Goal: Information Seeking & Learning: Understand process/instructions

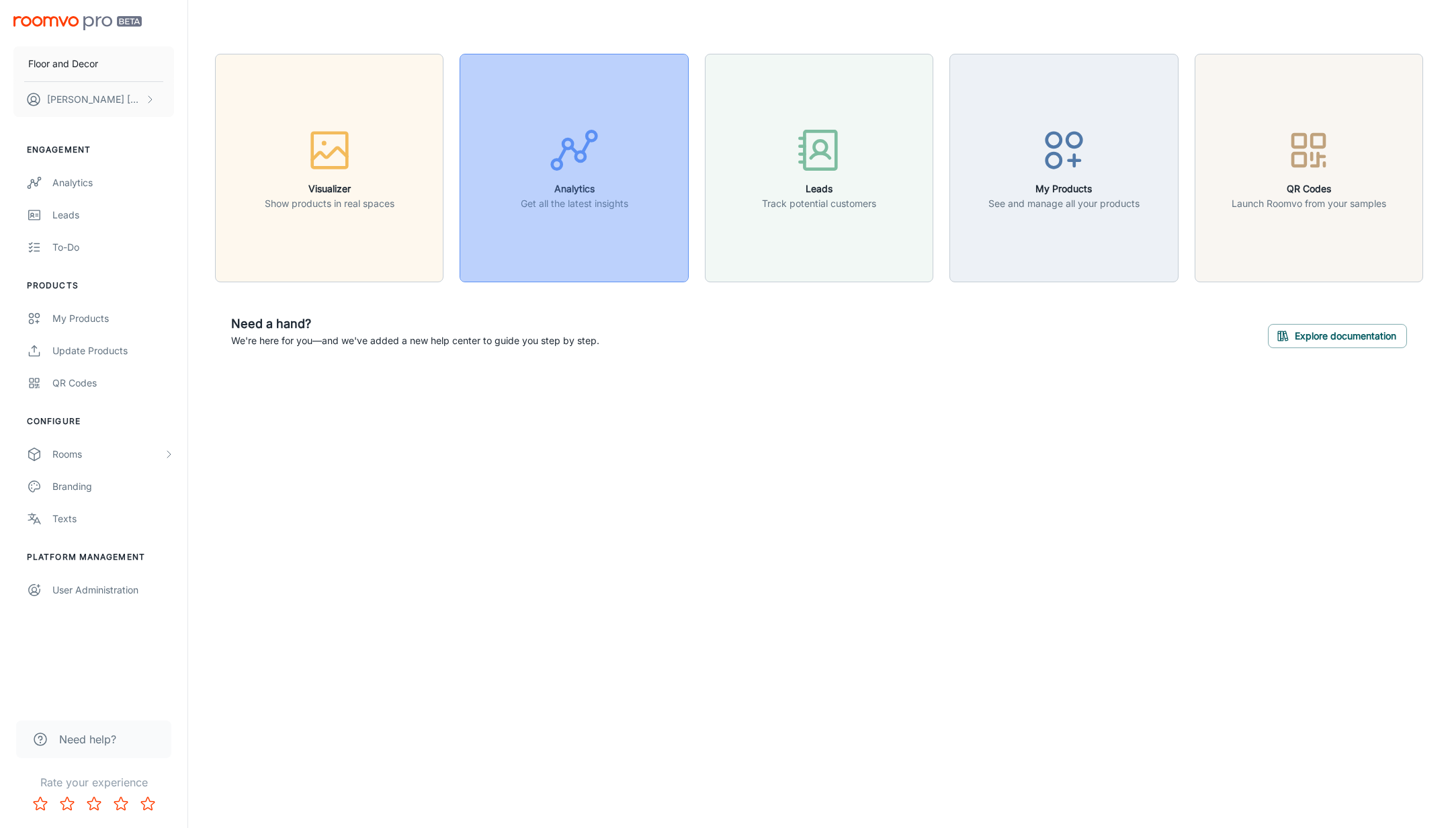
click at [594, 210] on p "Get all the latest insights" at bounding box center [574, 203] width 107 height 15
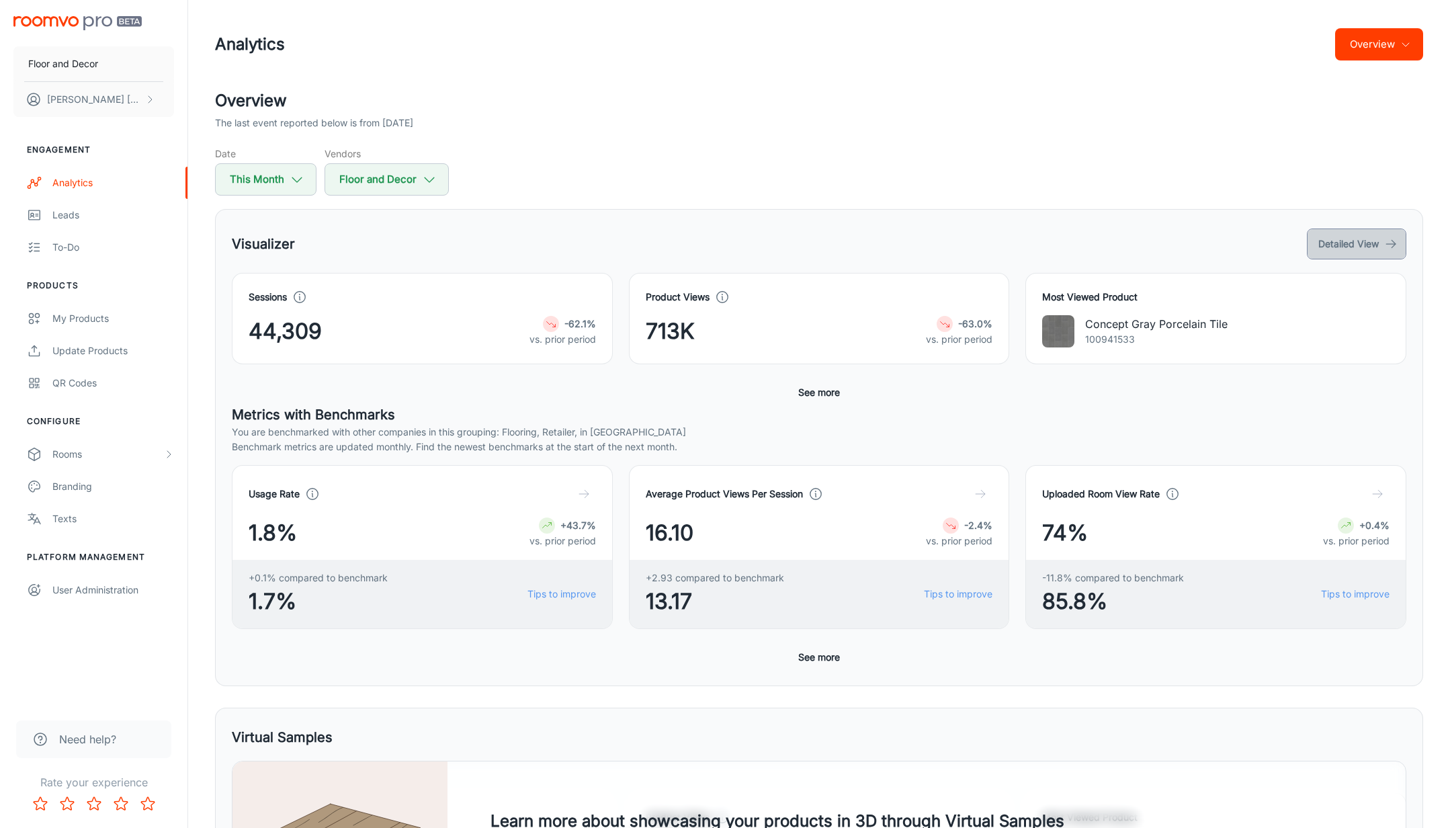
click at [1335, 245] on button "Detailed View" at bounding box center [1355, 243] width 99 height 31
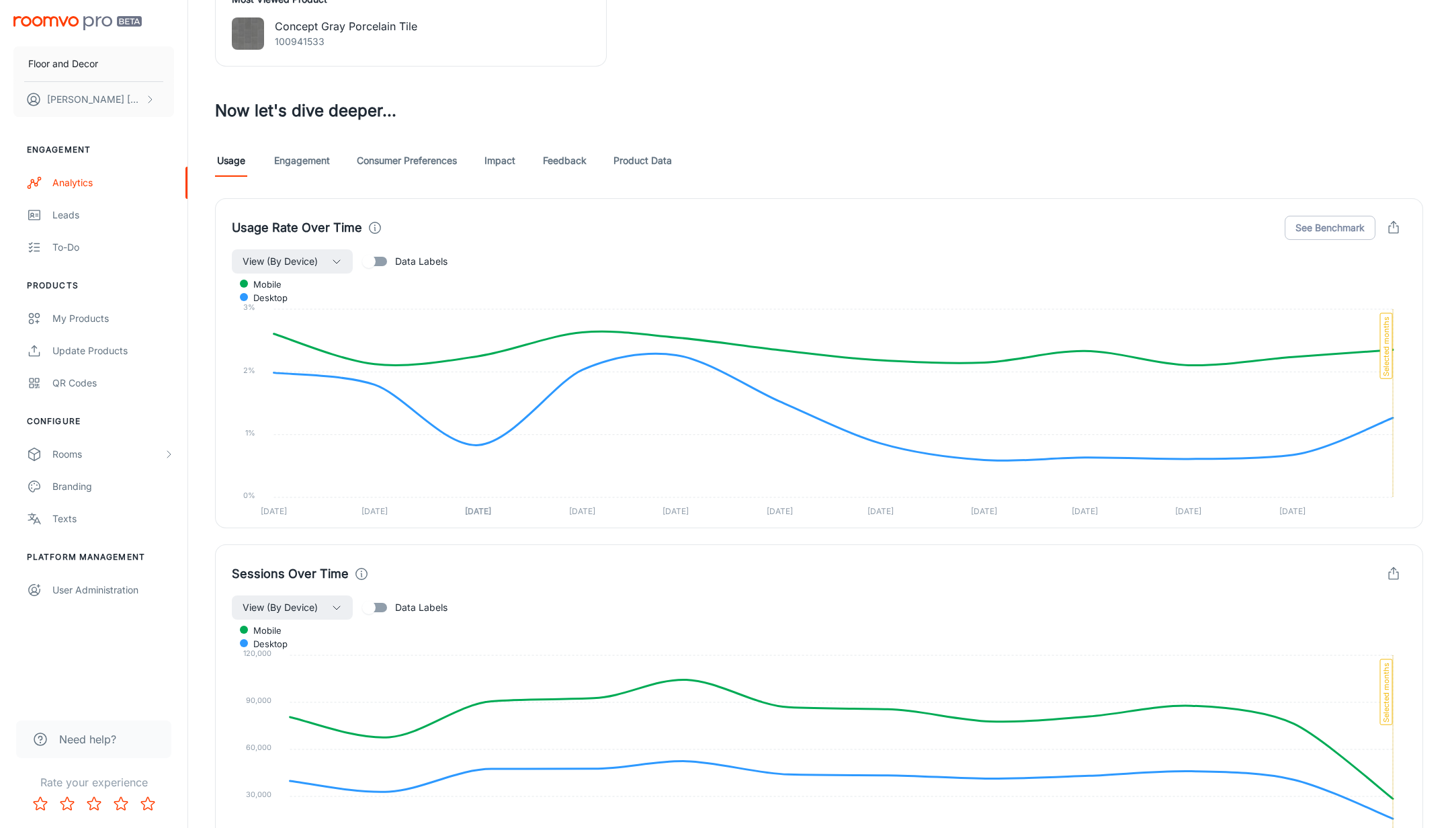
scroll to position [666, 0]
click at [564, 161] on link "Feedback" at bounding box center [565, 159] width 44 height 32
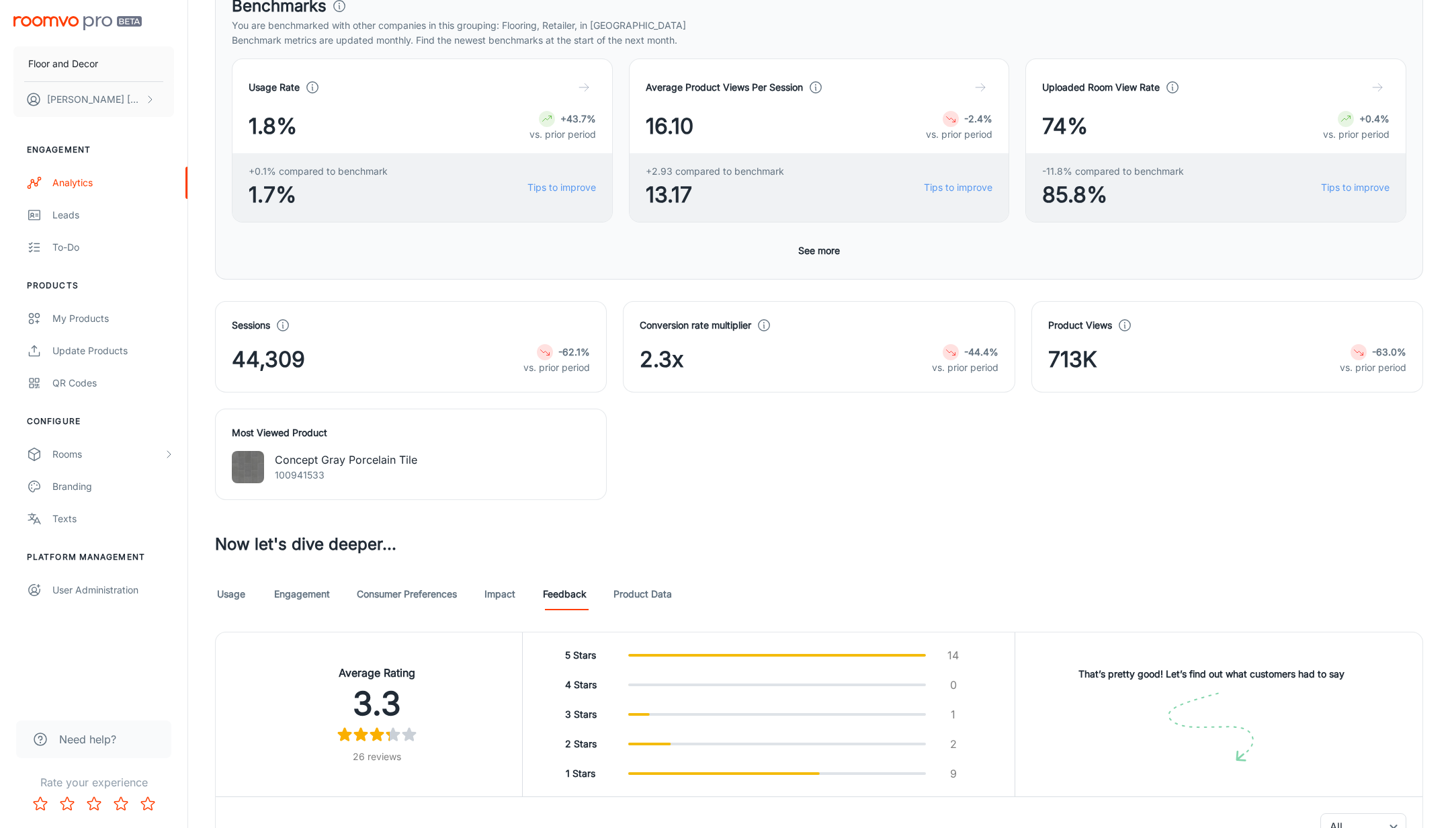
scroll to position [524, 0]
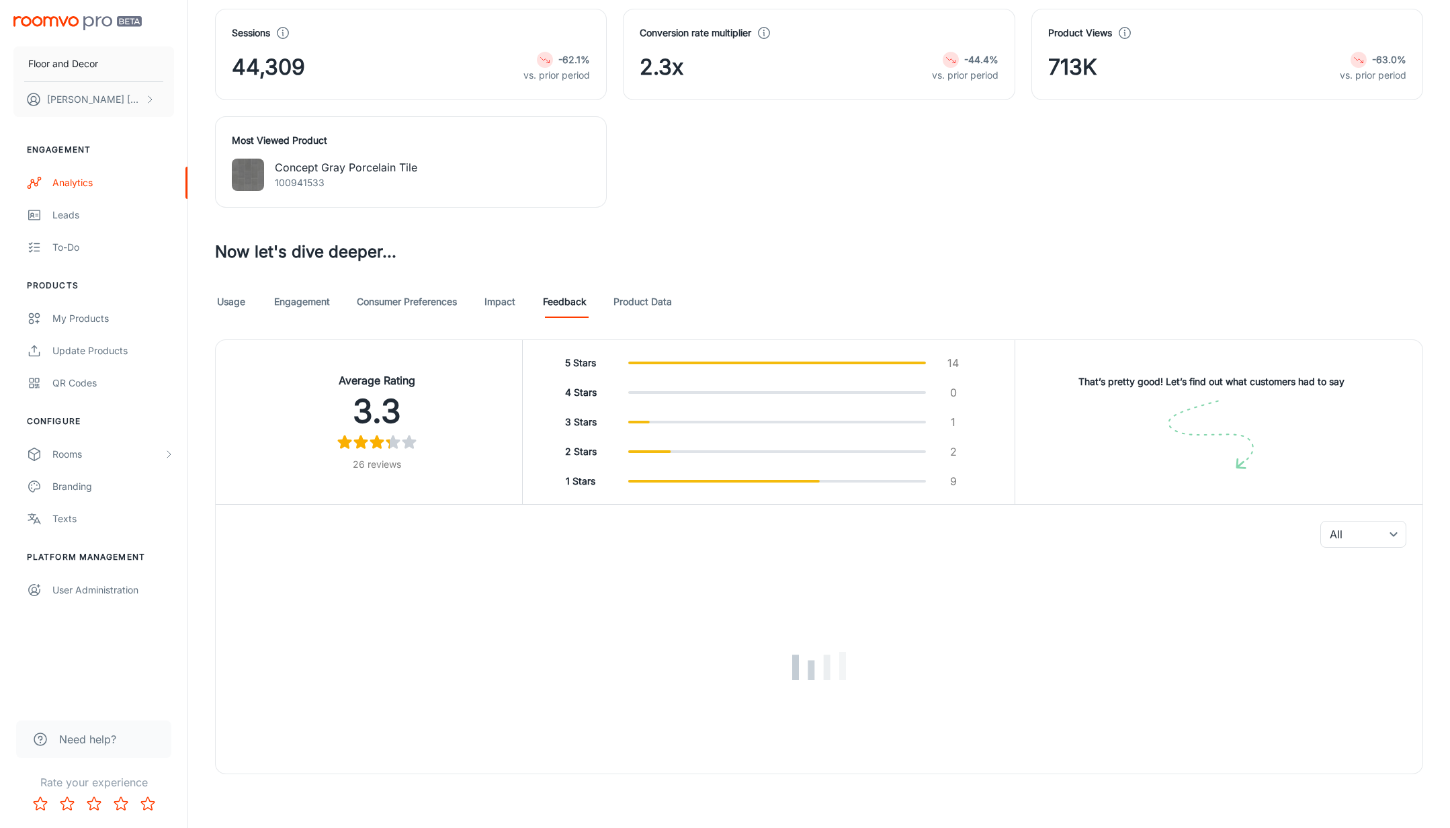
click at [1178, 424] on img at bounding box center [1211, 435] width 86 height 71
click at [1165, 383] on h6 "That’s pretty good! Let’s find out what customers had to say" at bounding box center [1211, 381] width 266 height 15
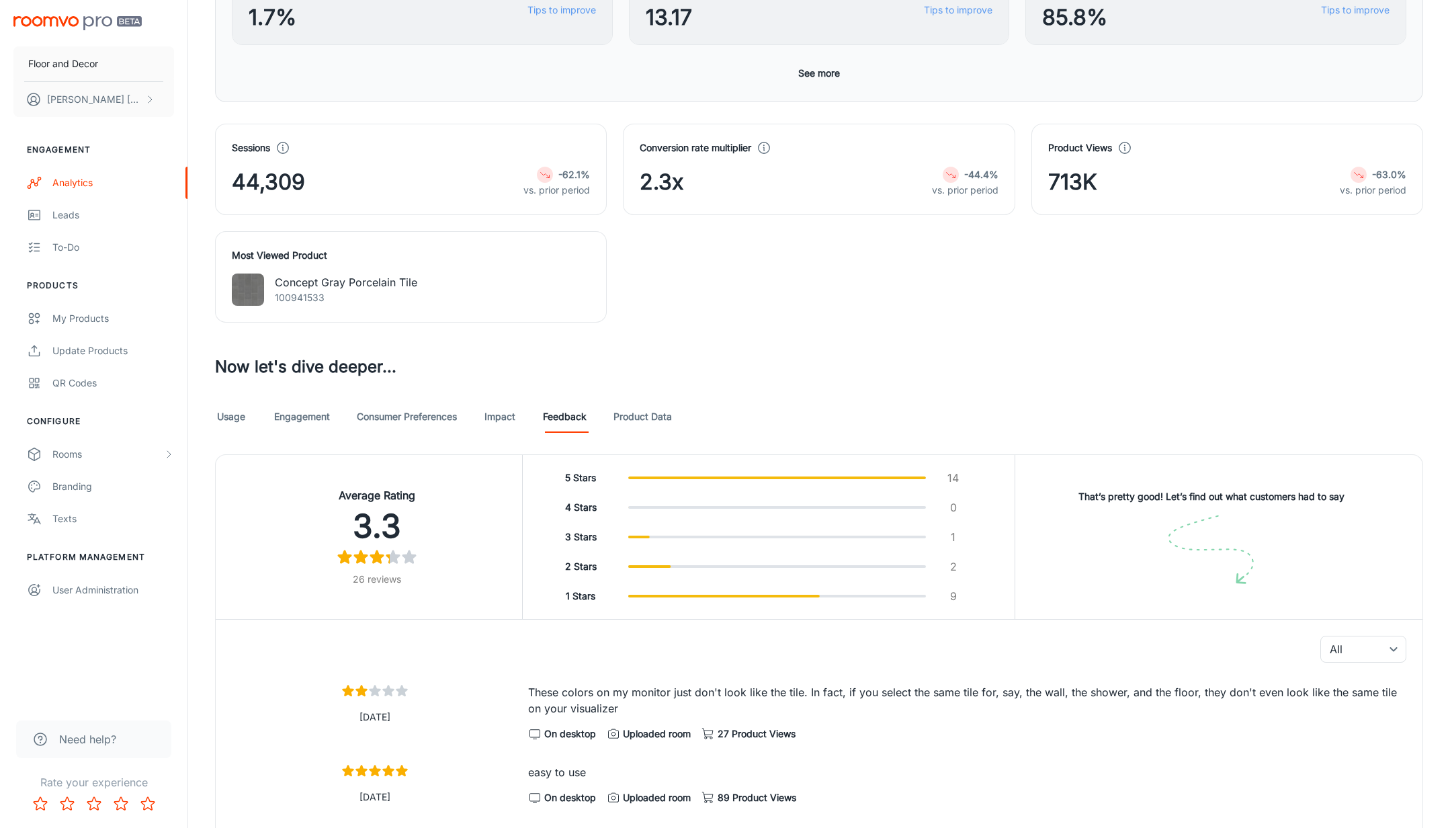
scroll to position [0, 0]
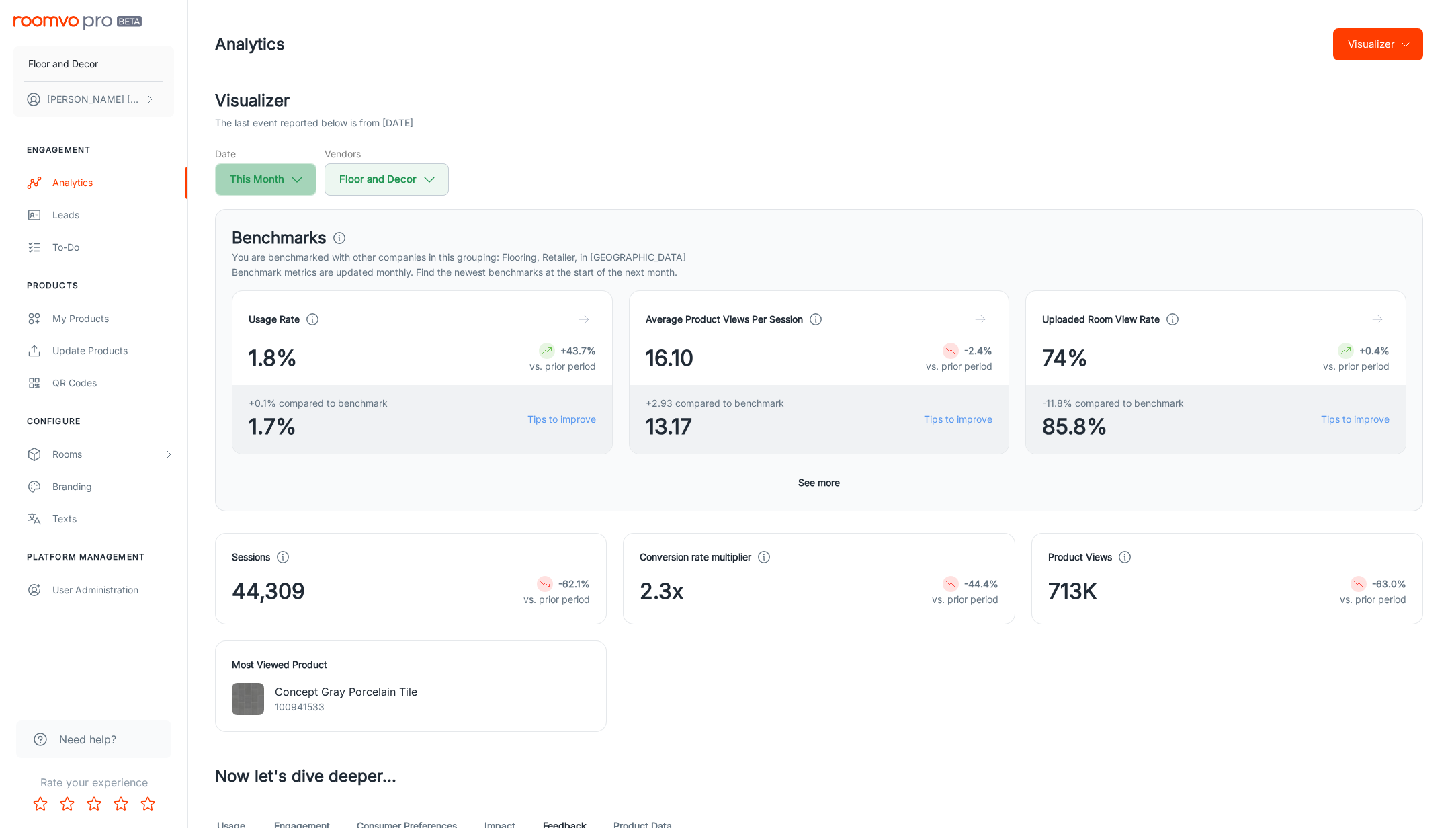
click at [280, 183] on button "This Month" at bounding box center [265, 179] width 101 height 32
select select "9"
select select "2025"
select select "9"
select select "2025"
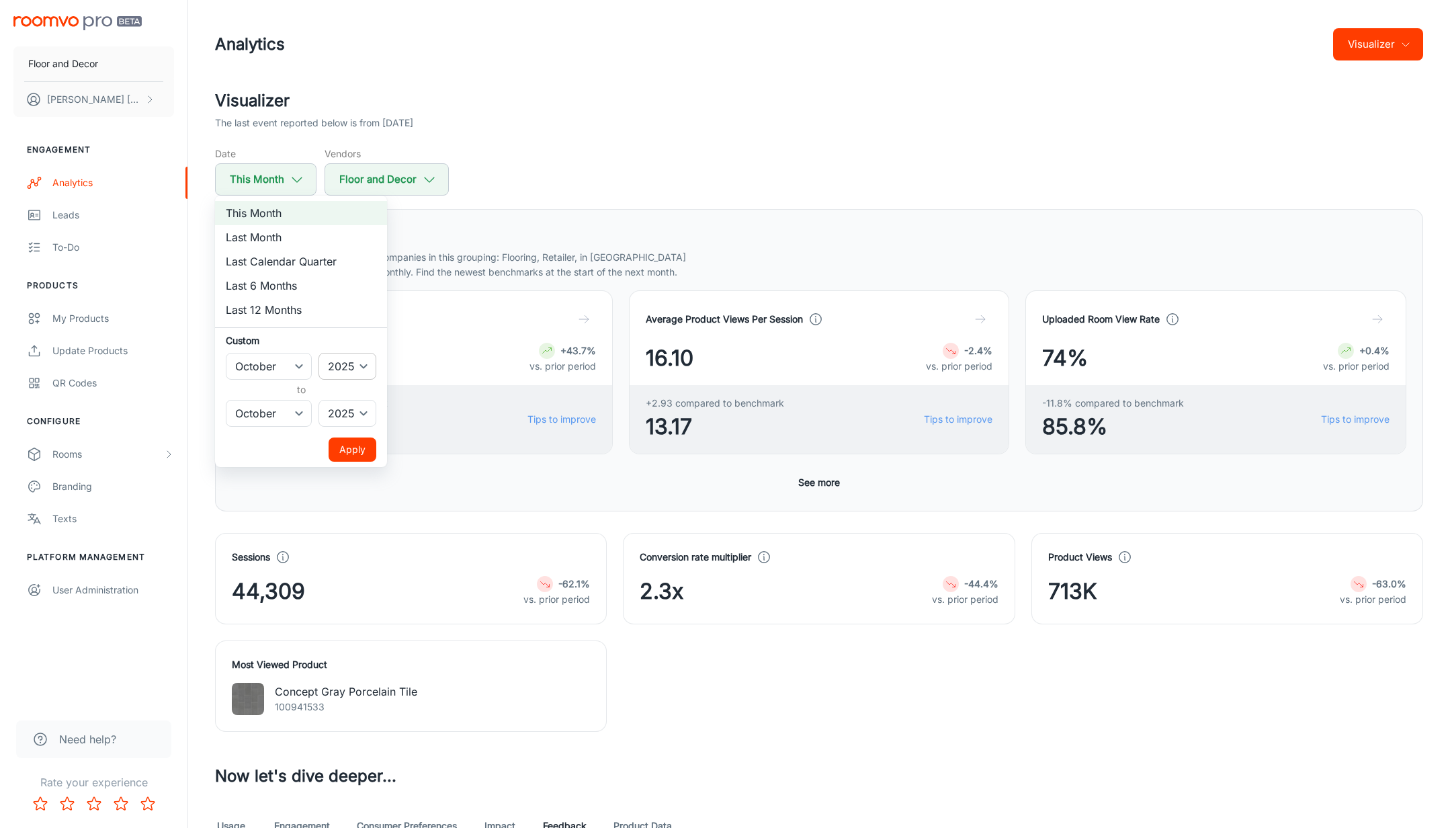
click at [367, 367] on select "2022 2023 2024 2025" at bounding box center [347, 366] width 58 height 27
select select "2024"
click at [319, 353] on select "2022 2023 2024 2025" at bounding box center [347, 366] width 58 height 27
drag, startPoint x: 354, startPoint y: 451, endPoint x: 382, endPoint y: 437, distance: 30.9
click at [356, 449] on button "Apply" at bounding box center [352, 449] width 48 height 24
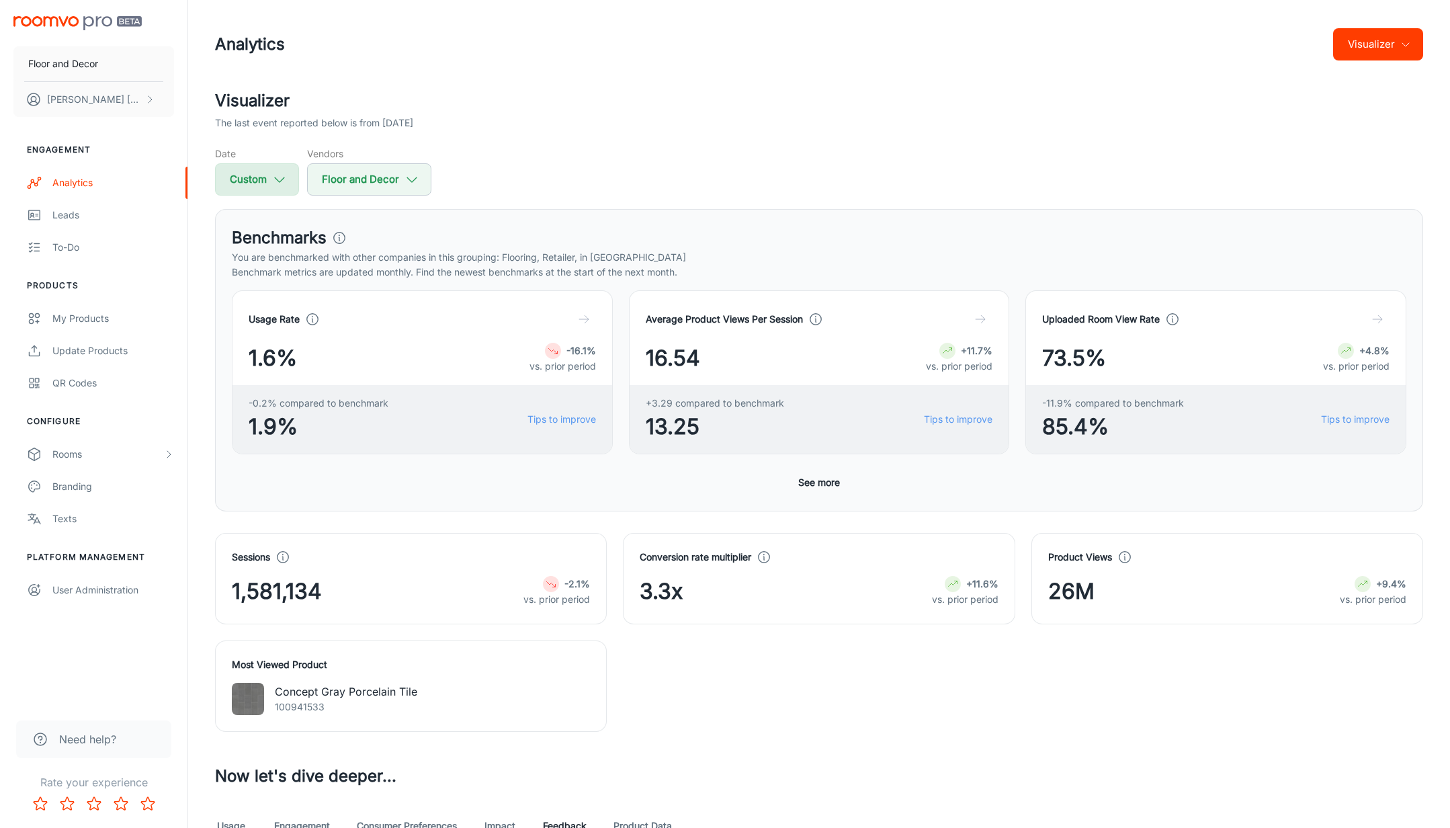
click at [279, 187] on button "Custom" at bounding box center [257, 179] width 84 height 32
select select "9"
select select "2024"
select select "9"
select select "2025"
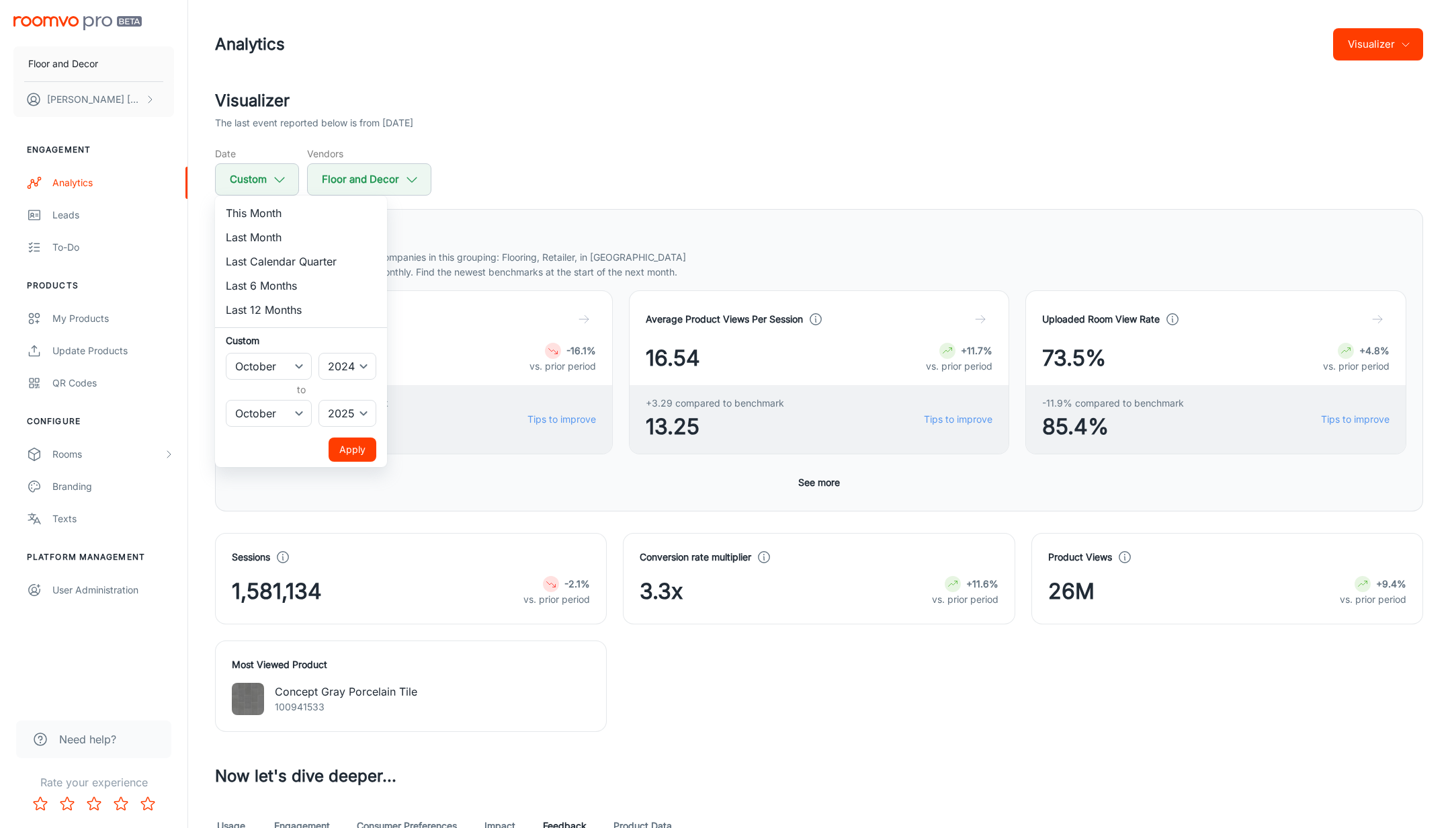
click at [682, 163] on div at bounding box center [725, 414] width 1450 height 828
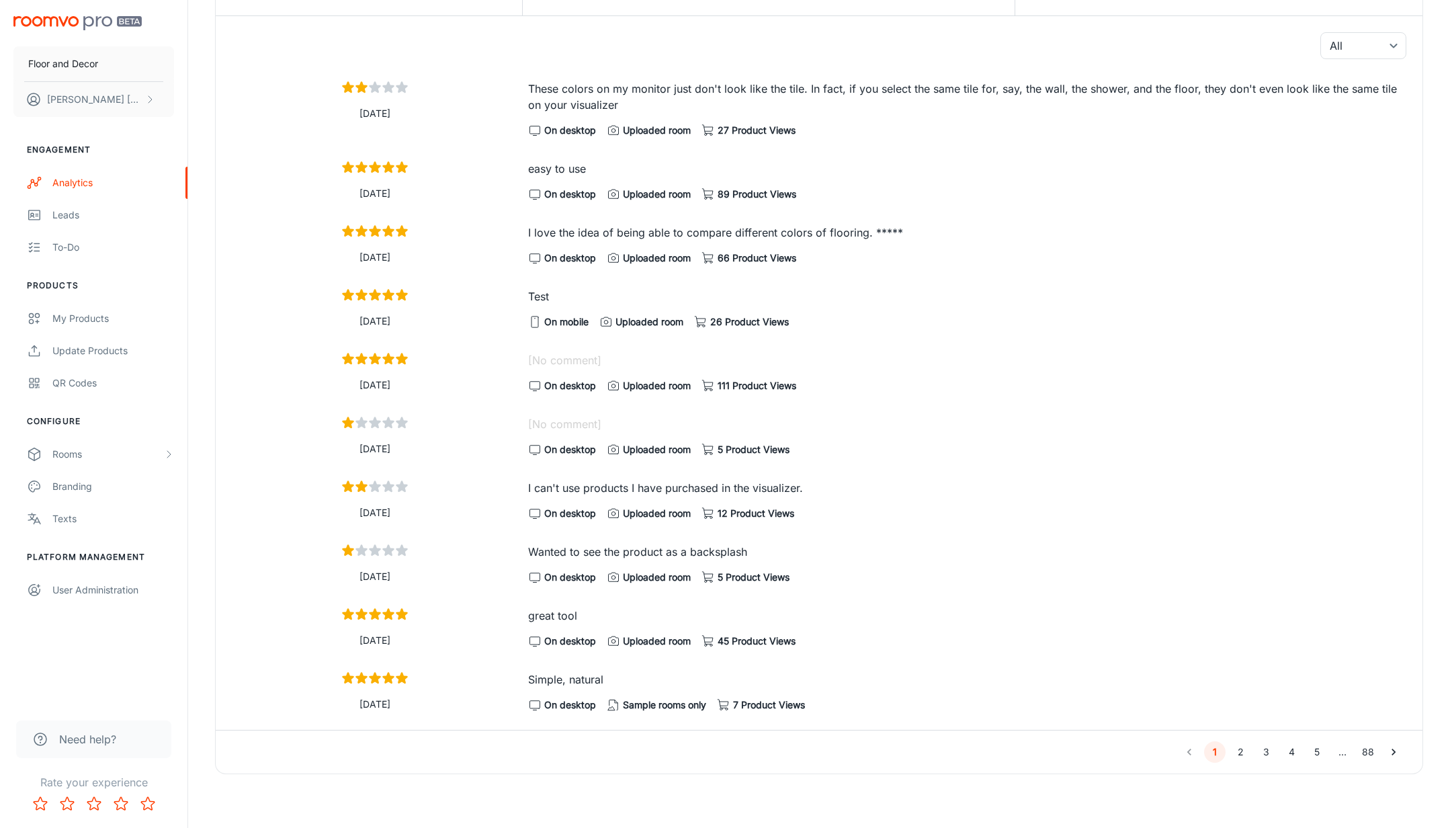
scroll to position [510, 0]
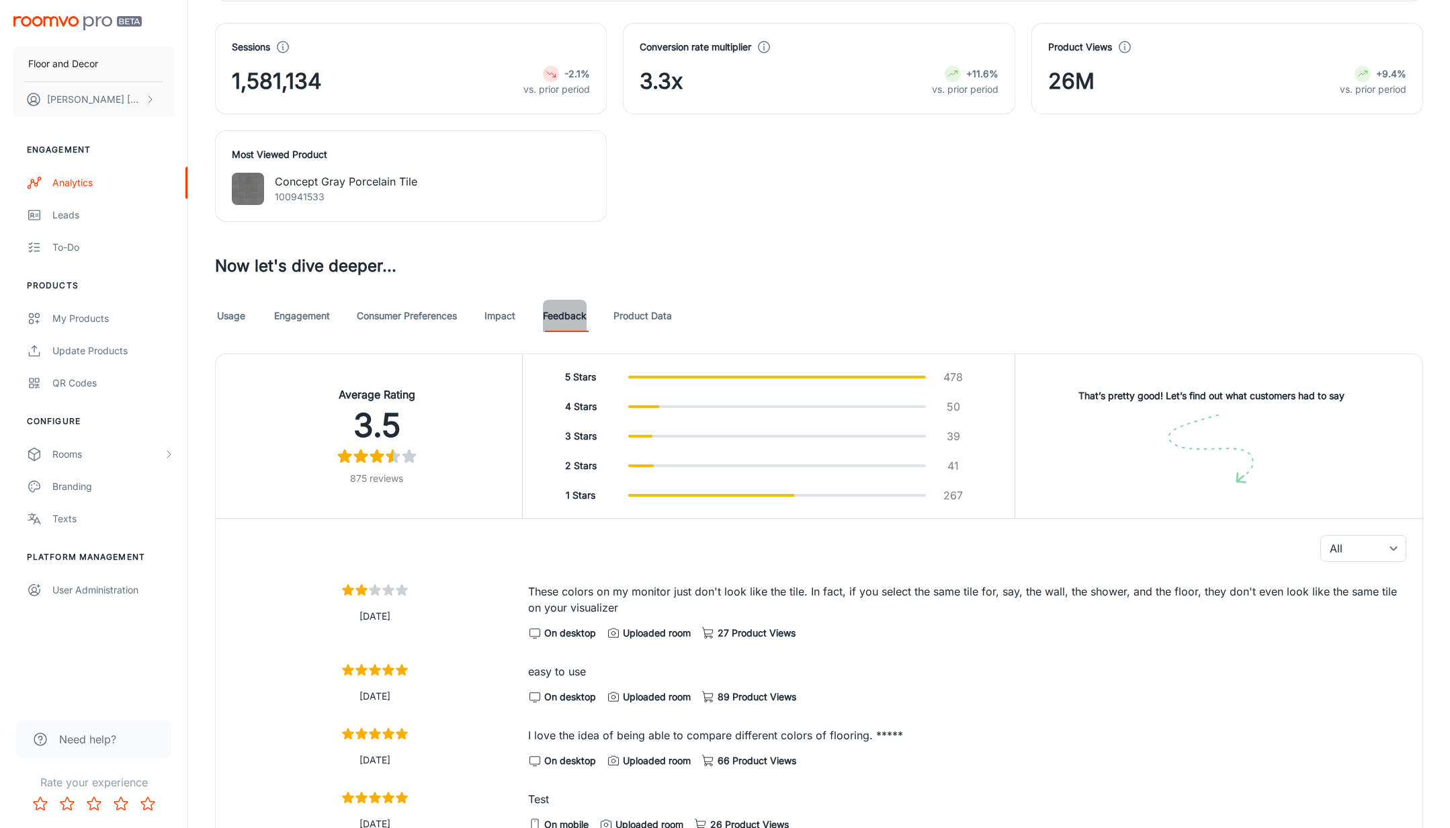
click at [567, 316] on link "Feedback" at bounding box center [565, 316] width 44 height 32
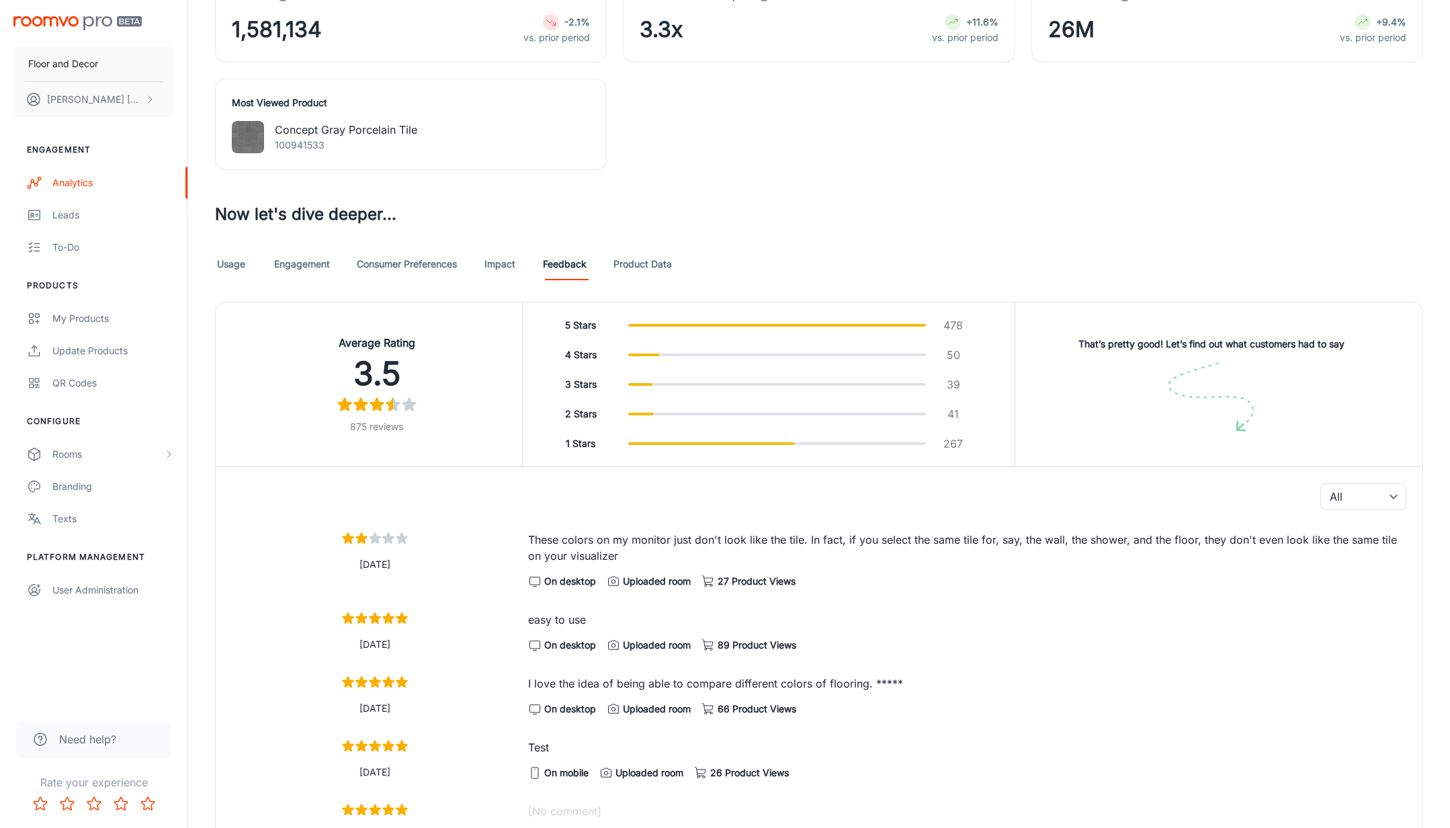
scroll to position [596, 0]
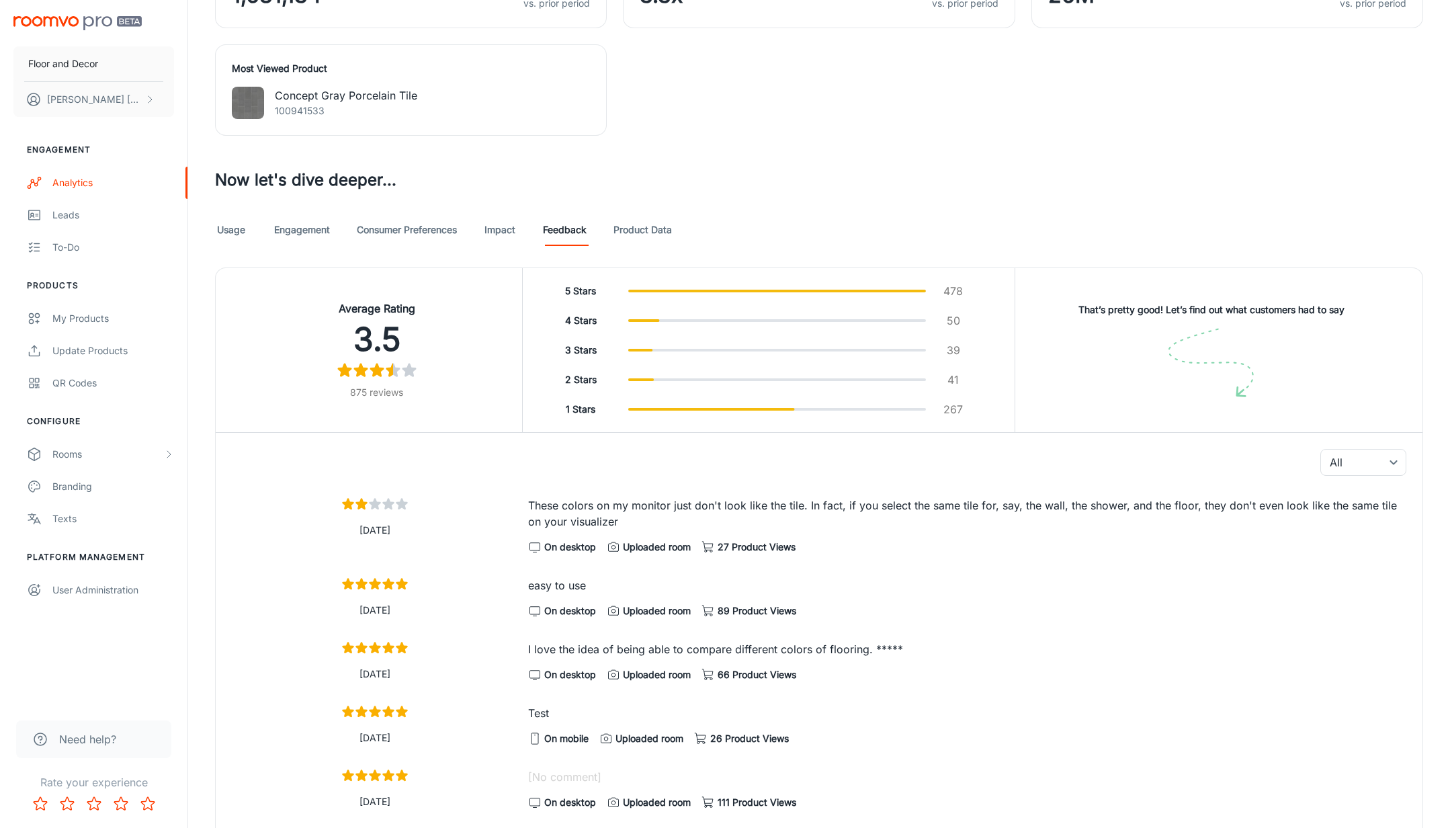
click at [645, 230] on link "Product Data" at bounding box center [642, 230] width 58 height 32
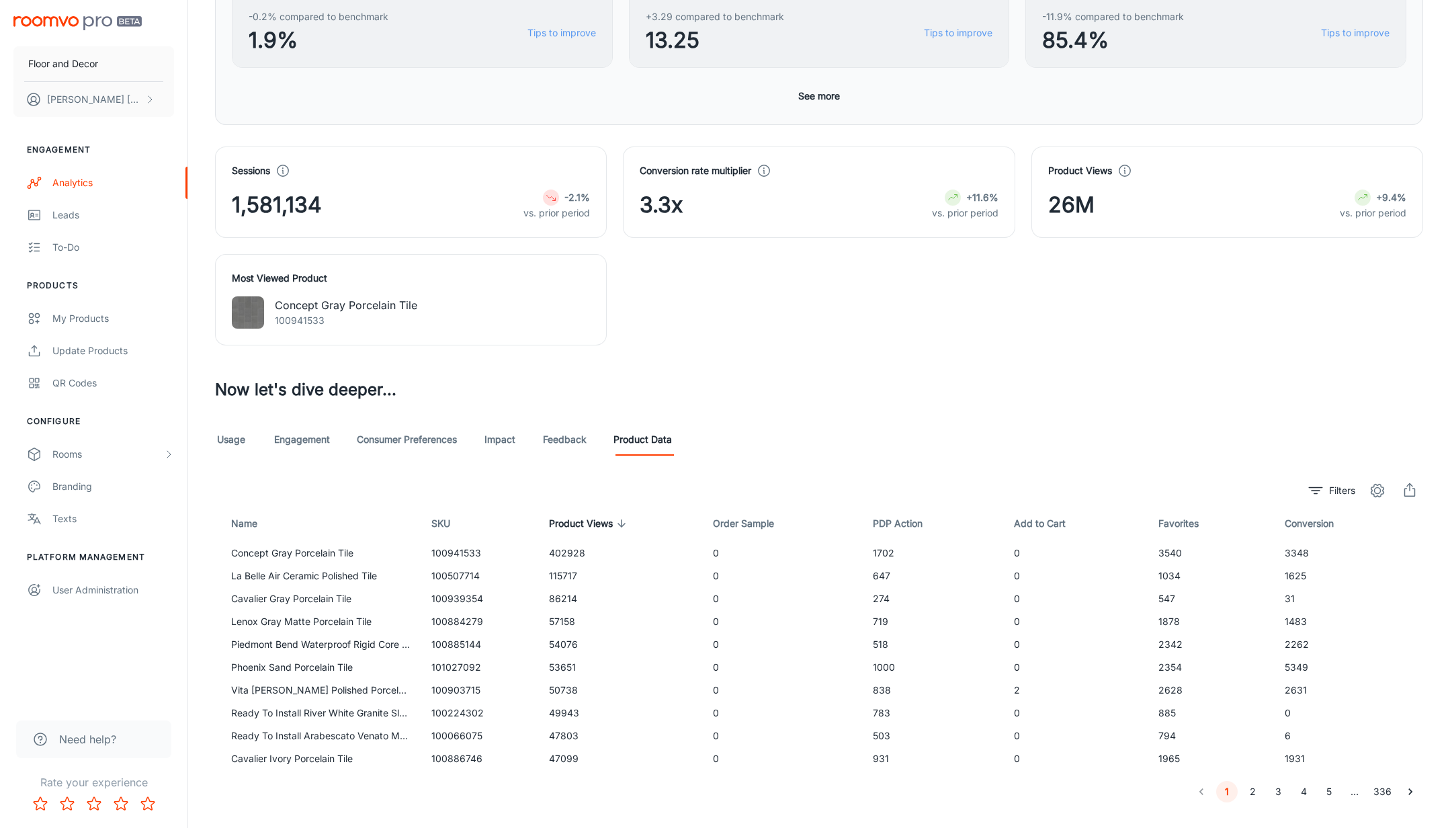
scroll to position [414, 0]
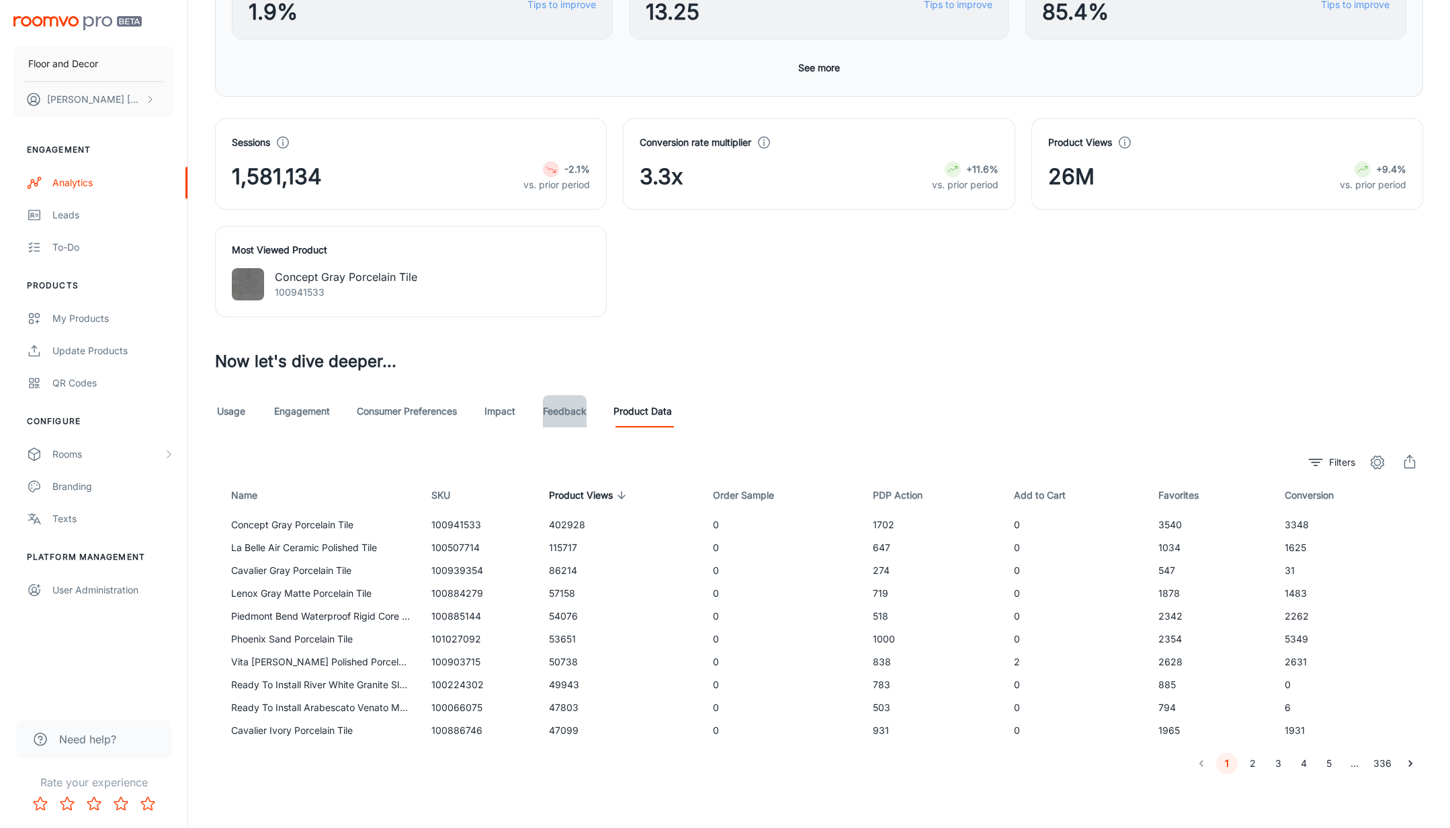
click at [577, 407] on link "Feedback" at bounding box center [565, 411] width 44 height 32
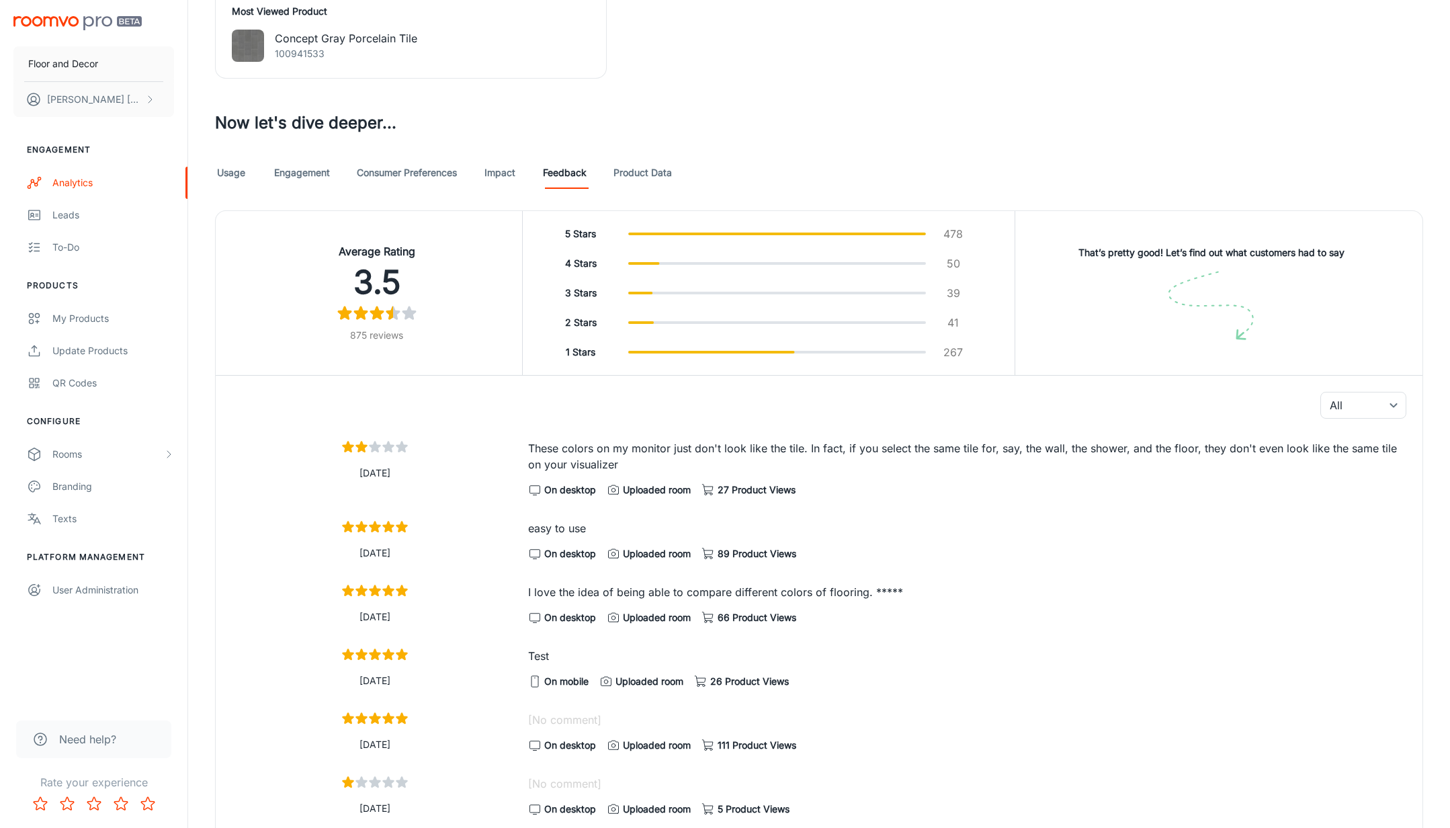
scroll to position [664, 0]
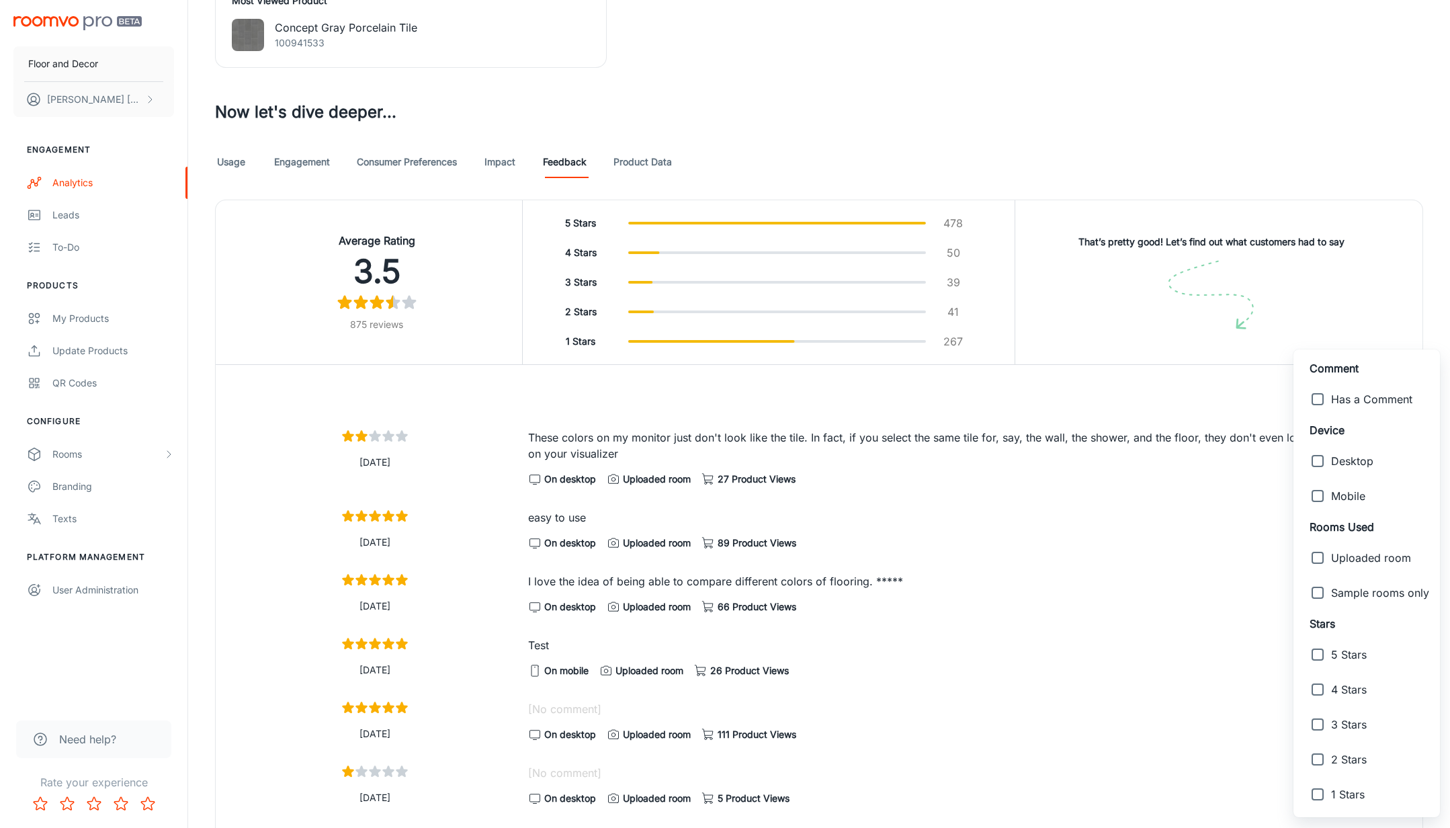
click at [1334, 396] on span "Has a Comment" at bounding box center [1380, 399] width 98 height 16
type input "0"
checkbox input "true"
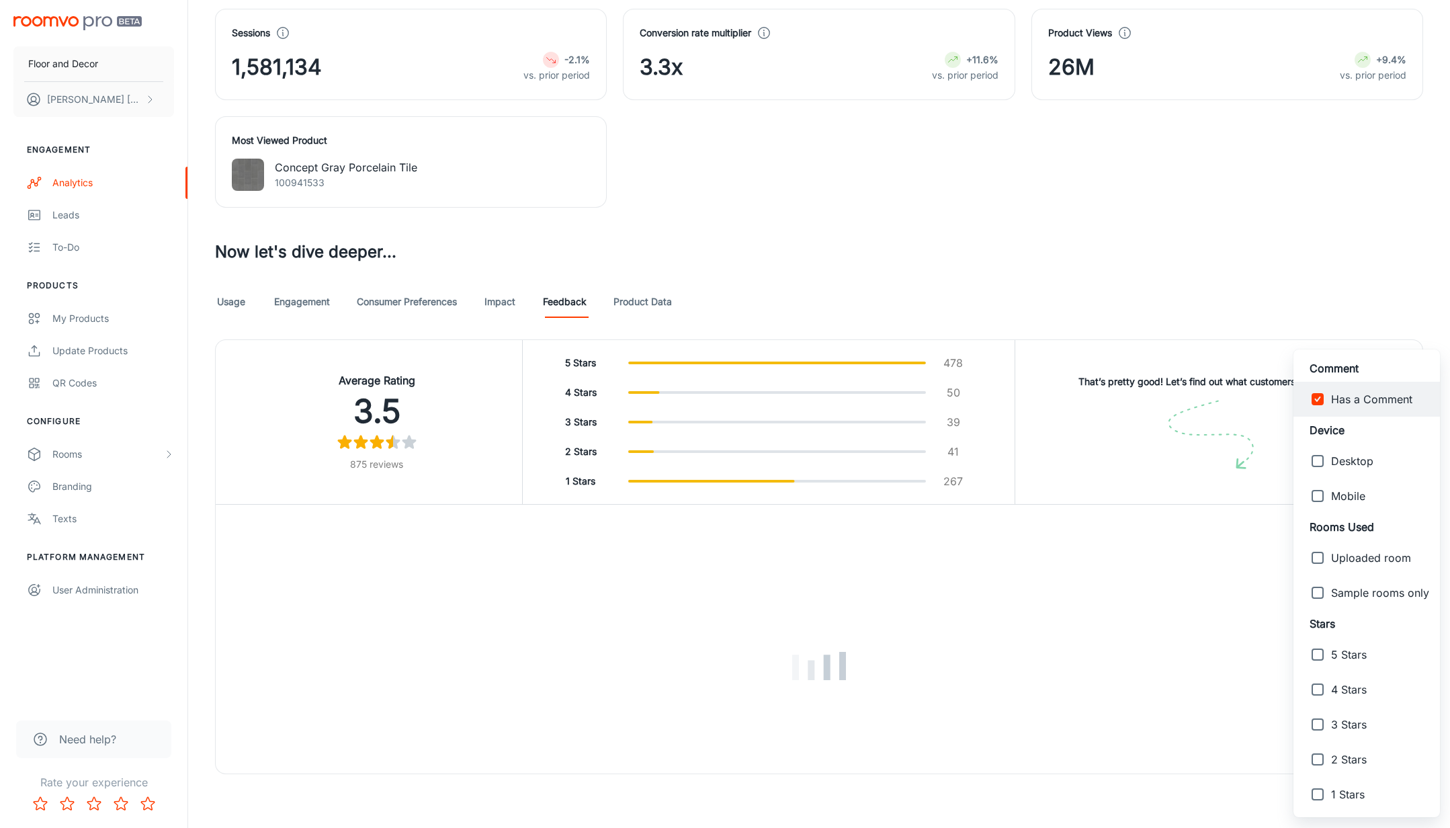
click at [1239, 271] on div at bounding box center [725, 414] width 1450 height 828
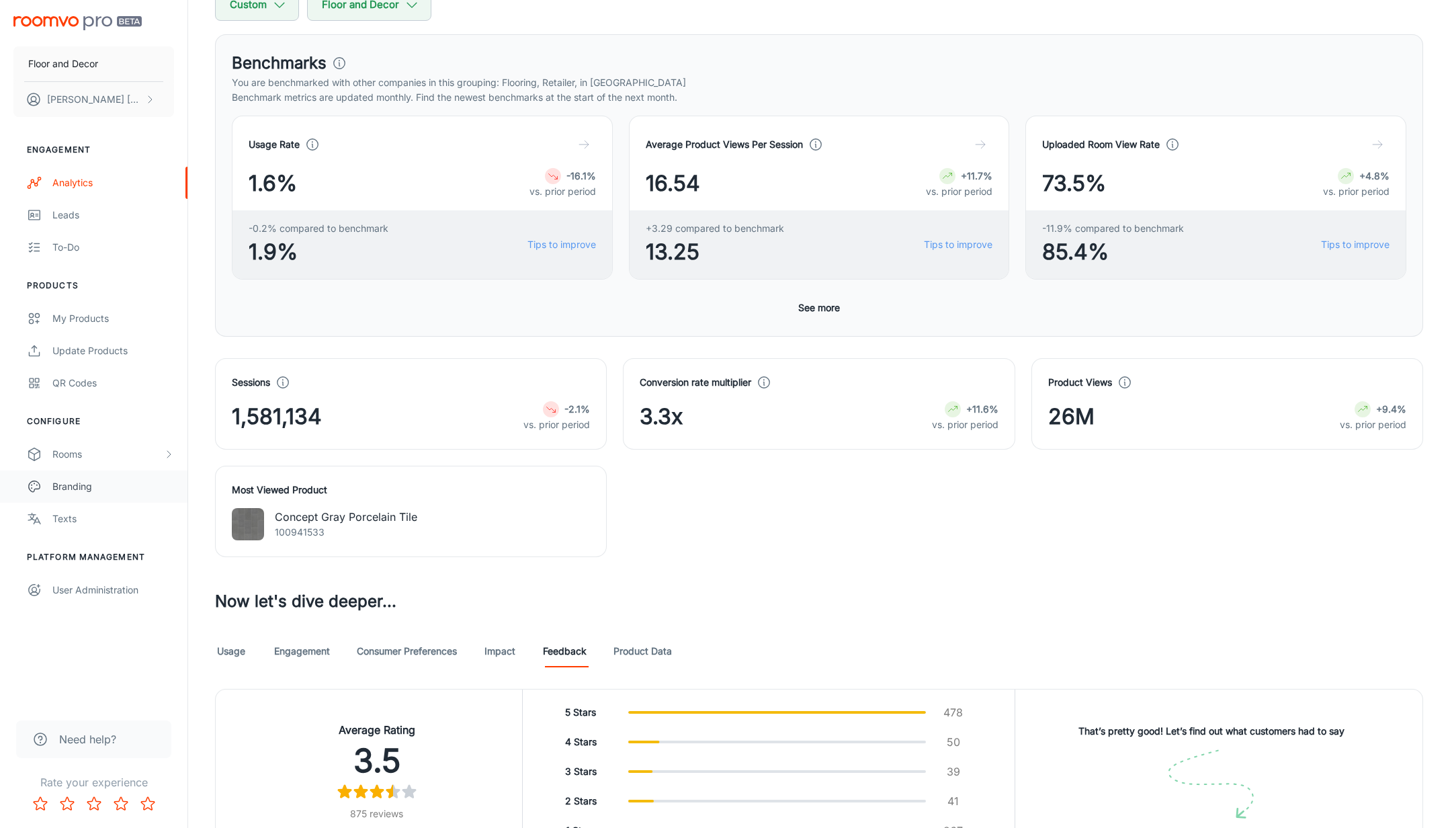
scroll to position [0, 0]
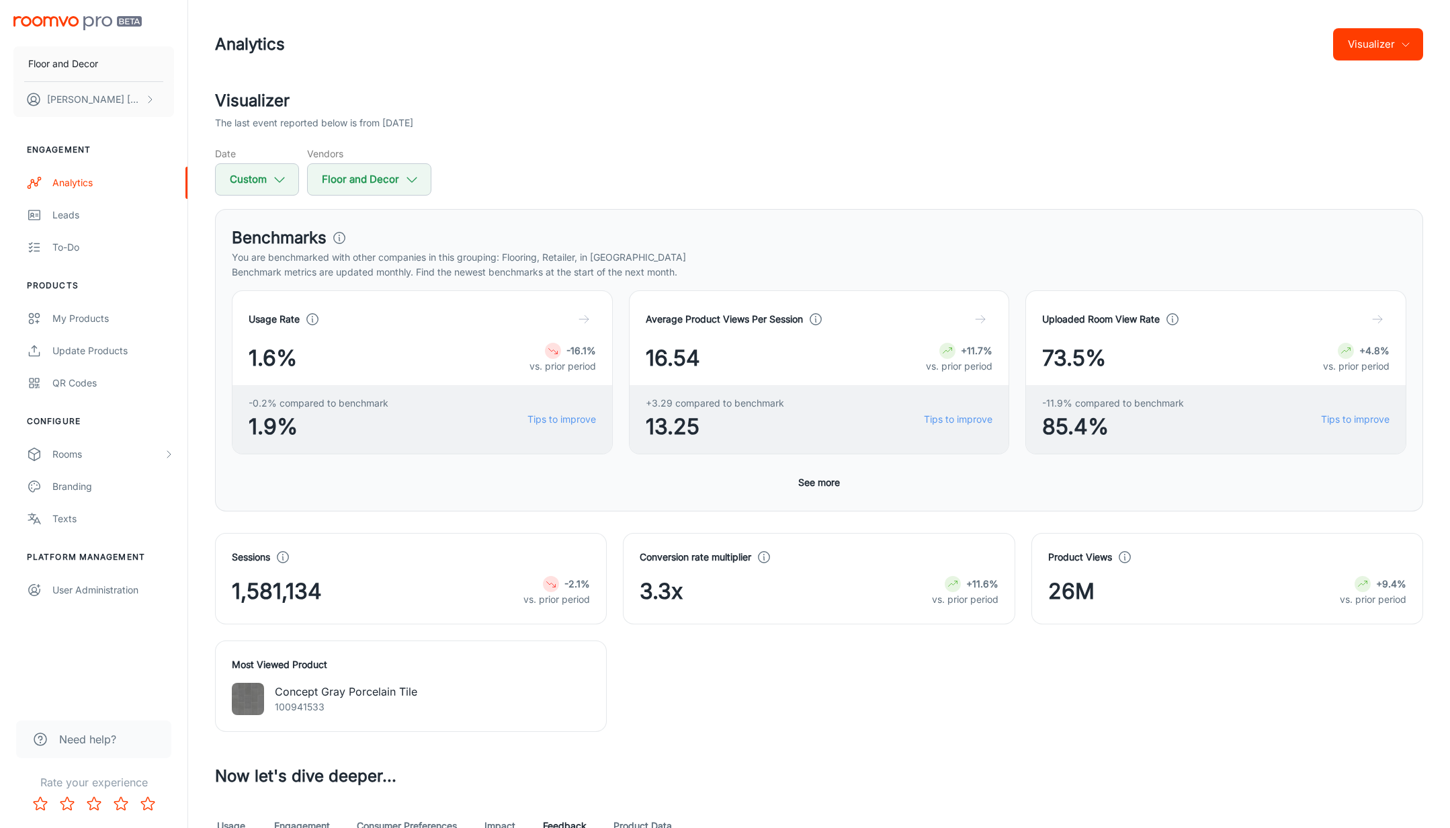
click at [82, 729] on div "Need help?" at bounding box center [93, 739] width 155 height 38
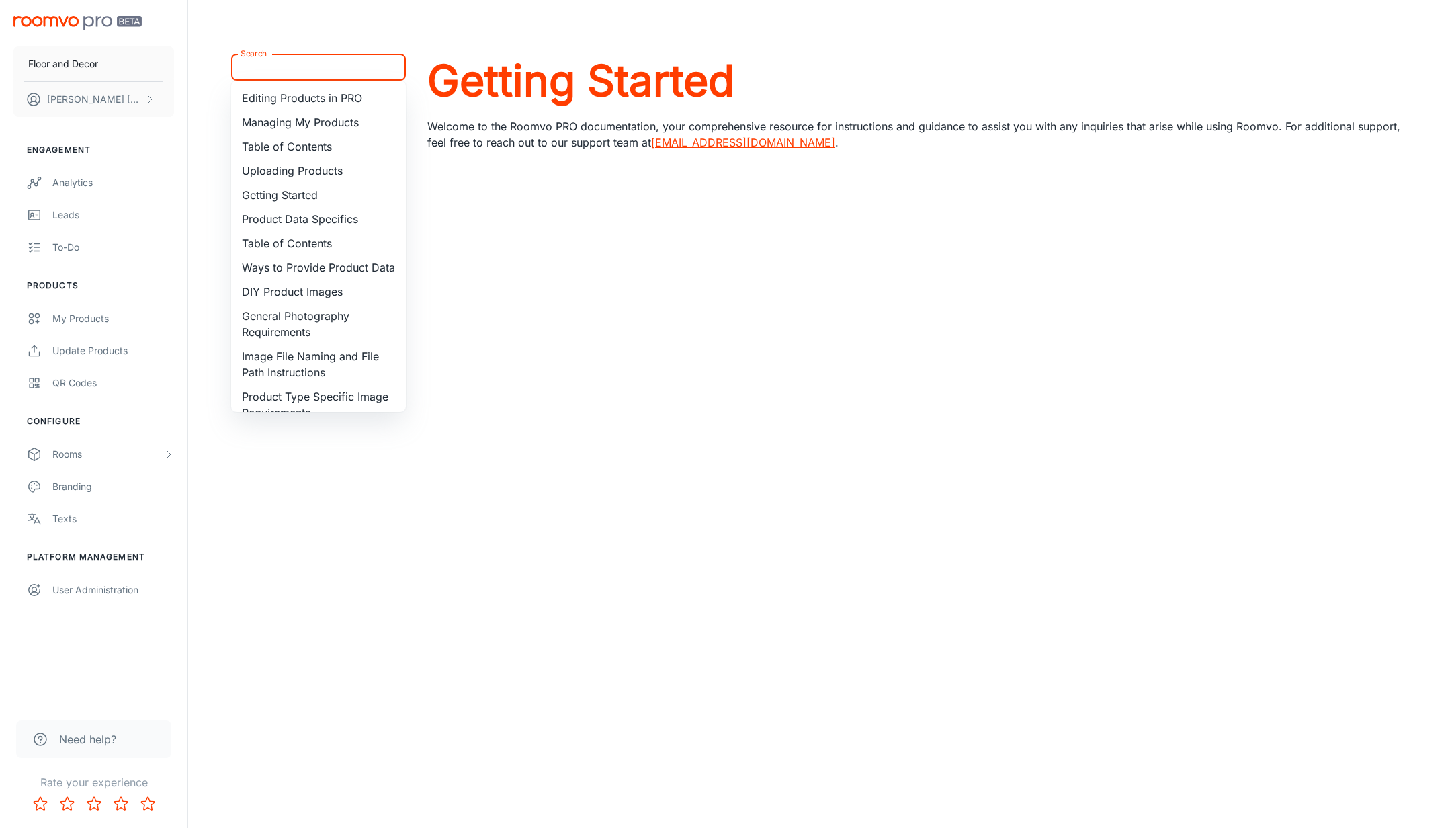
click at [277, 66] on input "Search" at bounding box center [307, 67] width 144 height 19
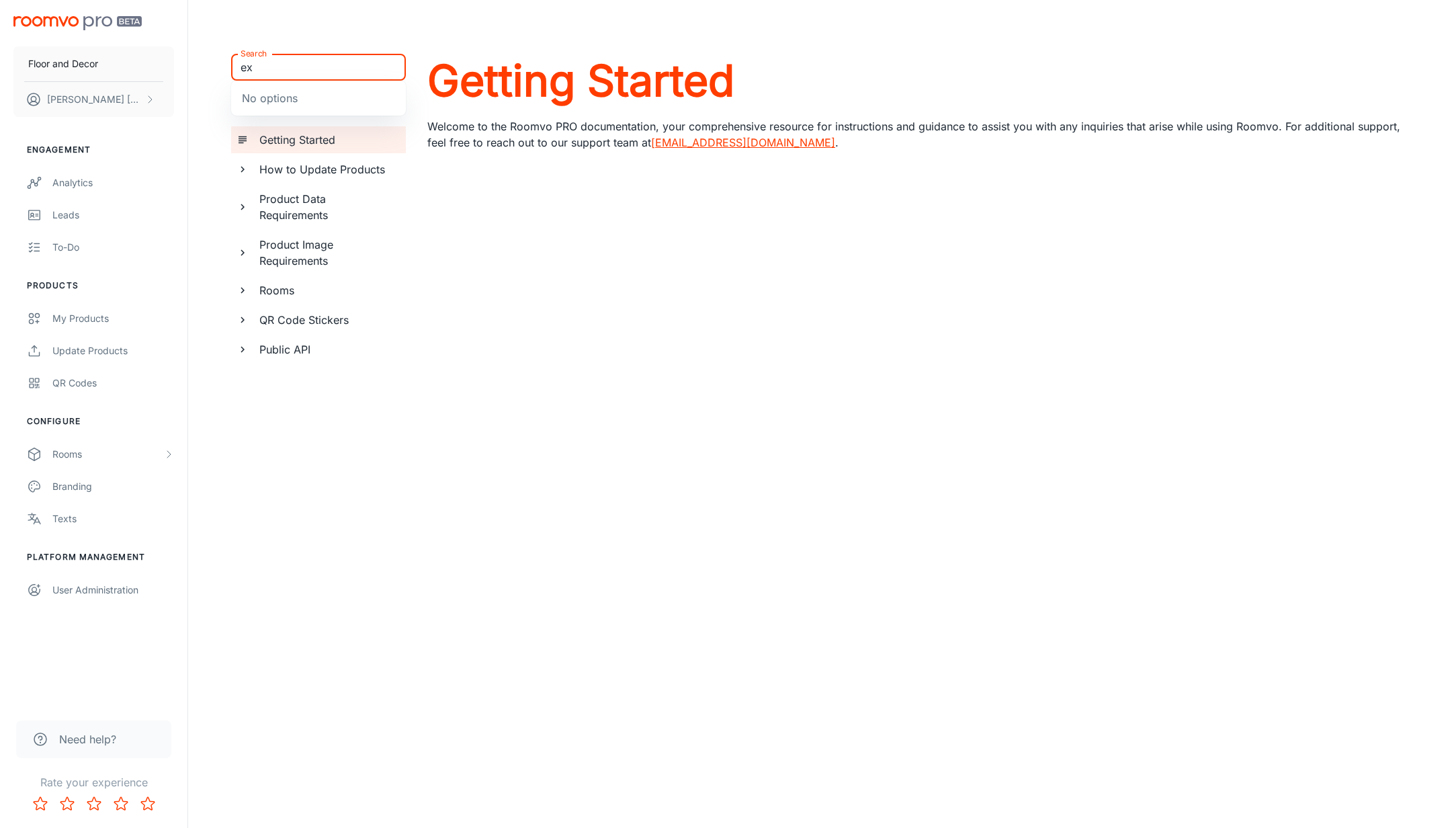
type input "e"
type input "d"
click at [621, 44] on header at bounding box center [819, 27] width 1240 height 54
click at [302, 172] on h6 "How to Update Products" at bounding box center [327, 169] width 136 height 16
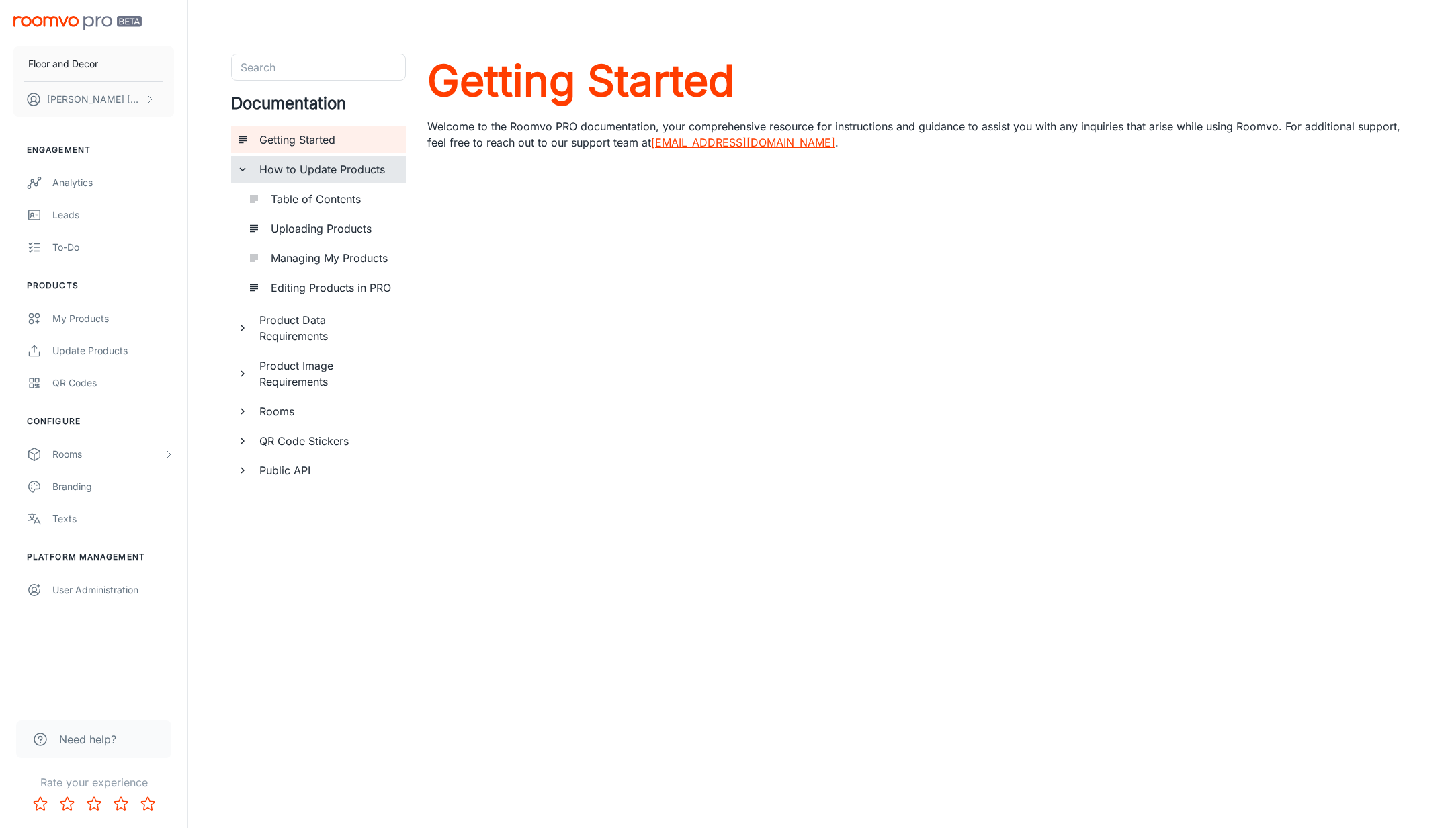
click at [258, 442] on div "QR Code Stickers" at bounding box center [327, 440] width 146 height 27
click at [262, 411] on h6 "Rooms" at bounding box center [327, 411] width 136 height 16
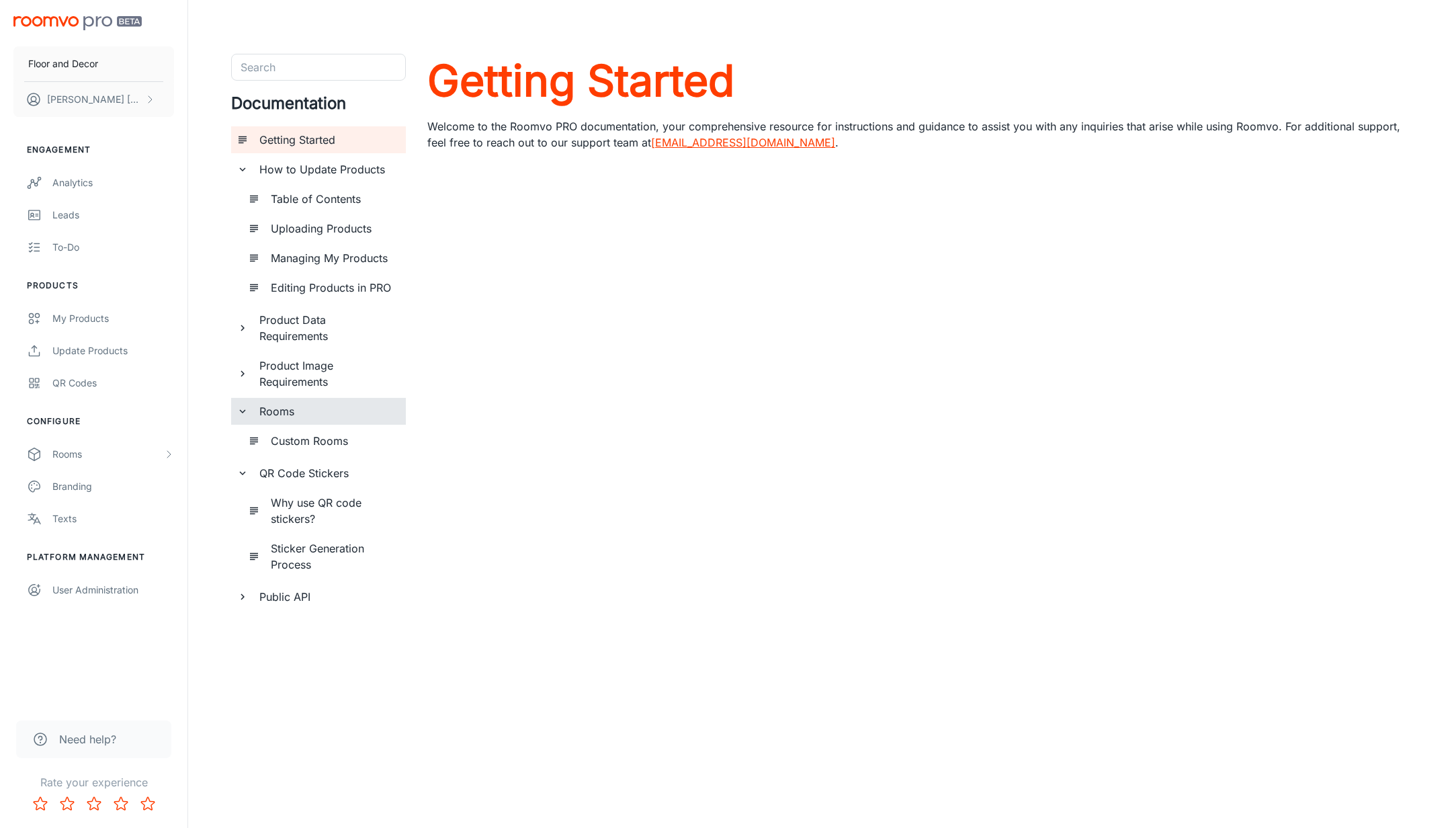
click at [286, 380] on h6 "Product Image Requirements" at bounding box center [327, 373] width 136 height 32
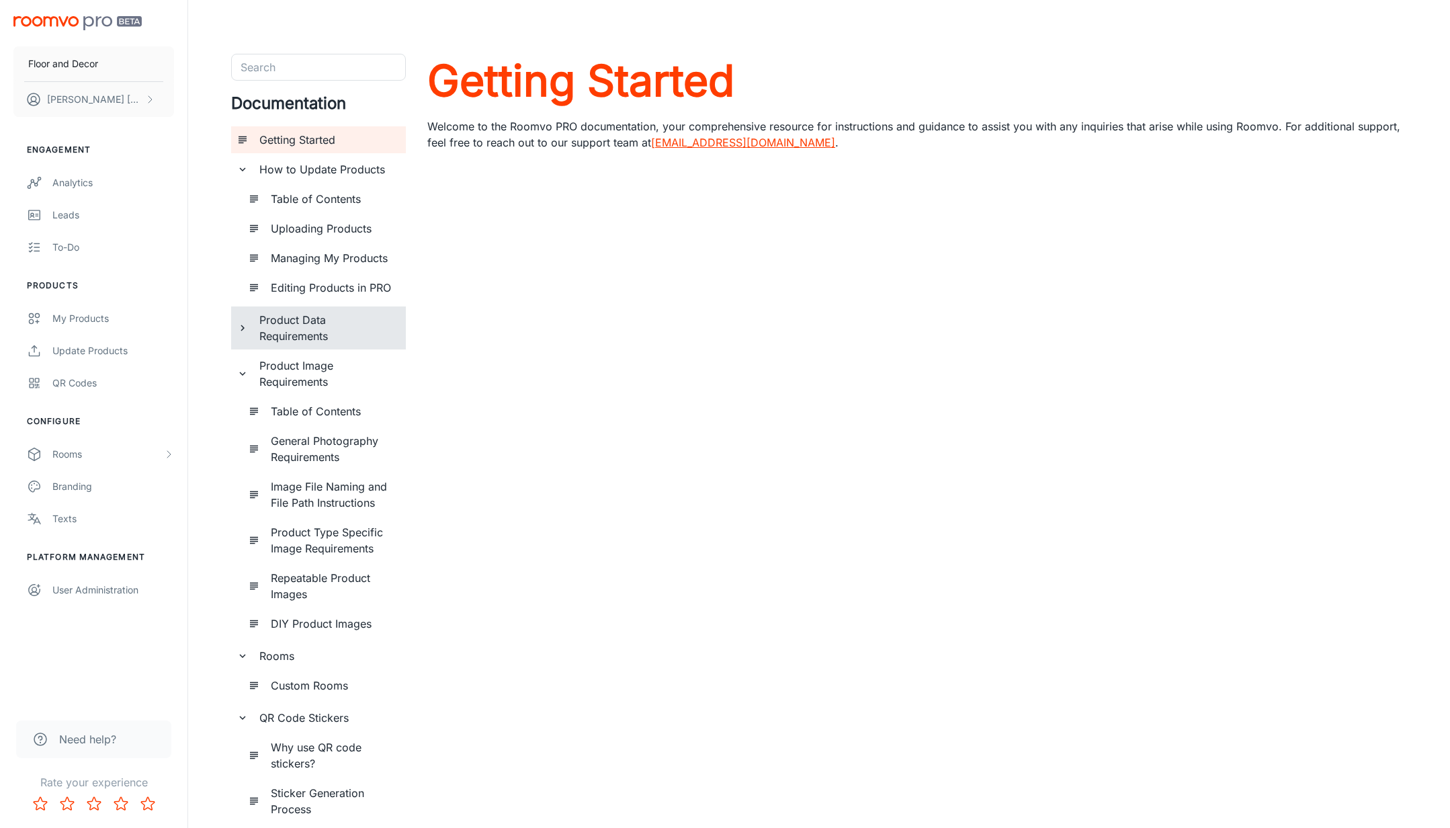
click at [294, 338] on h6 "Product Data Requirements" at bounding box center [327, 328] width 136 height 32
